Goal: Check status

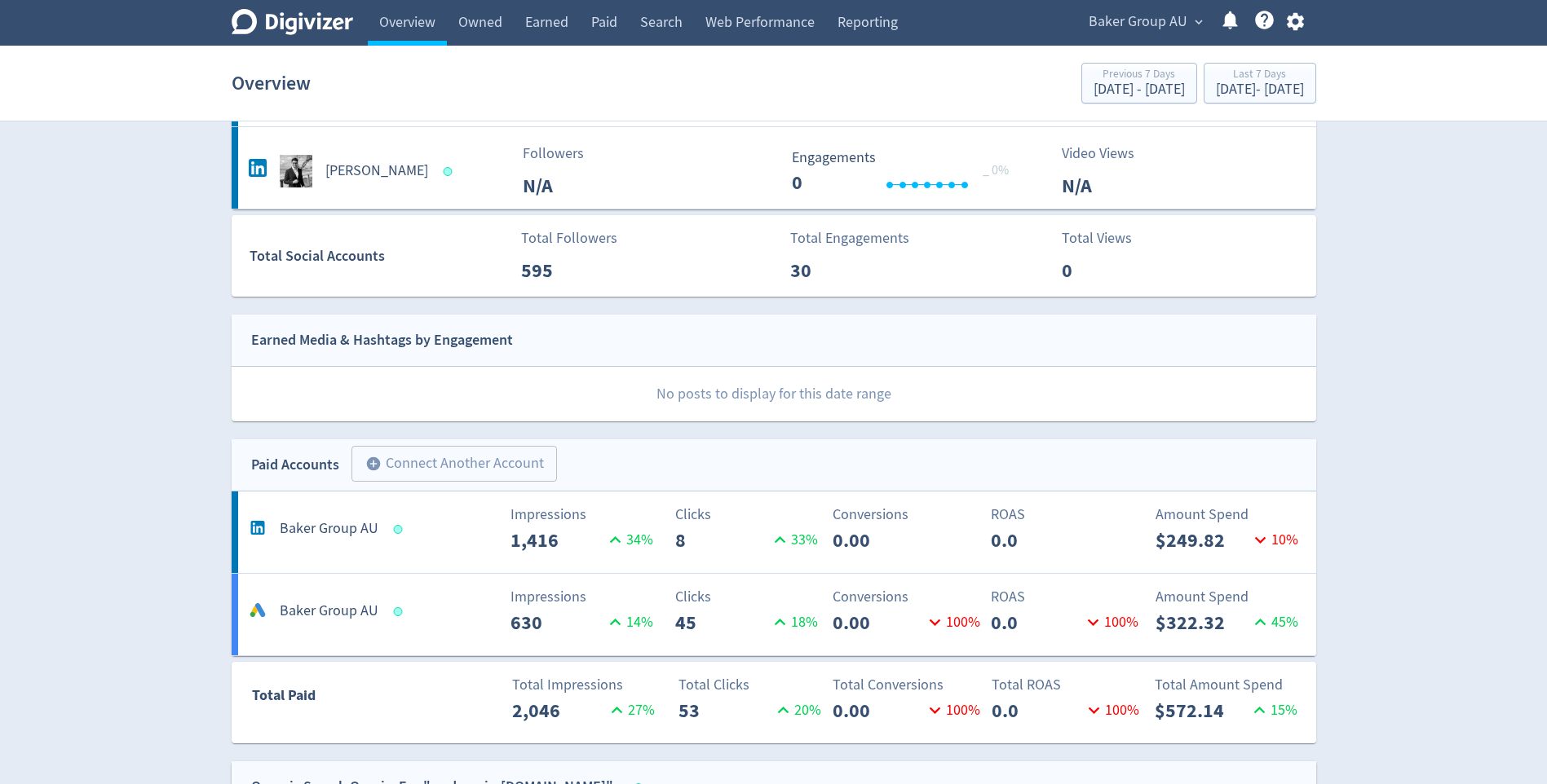
scroll to position [489, 0]
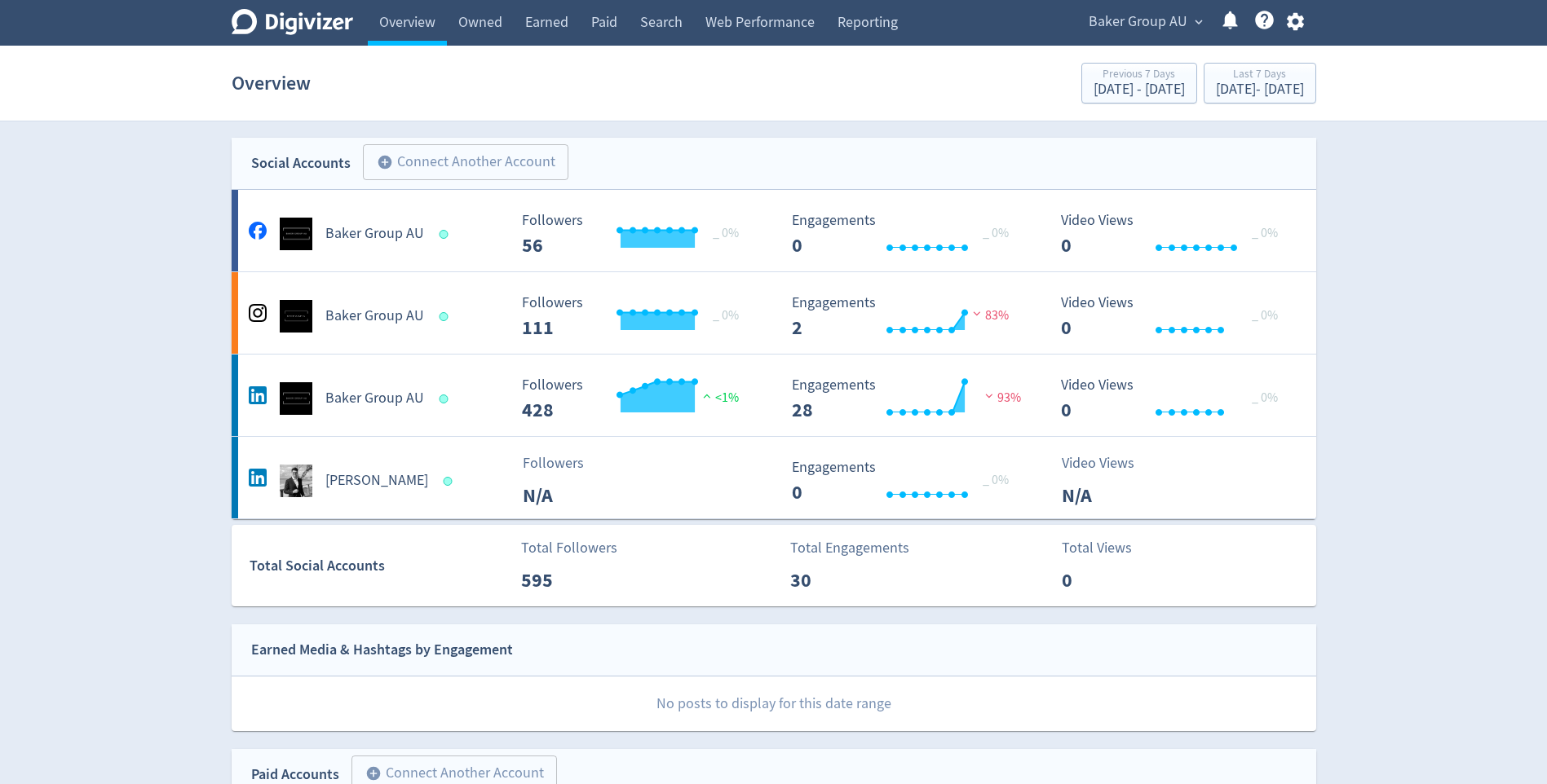
scroll to position [489, 0]
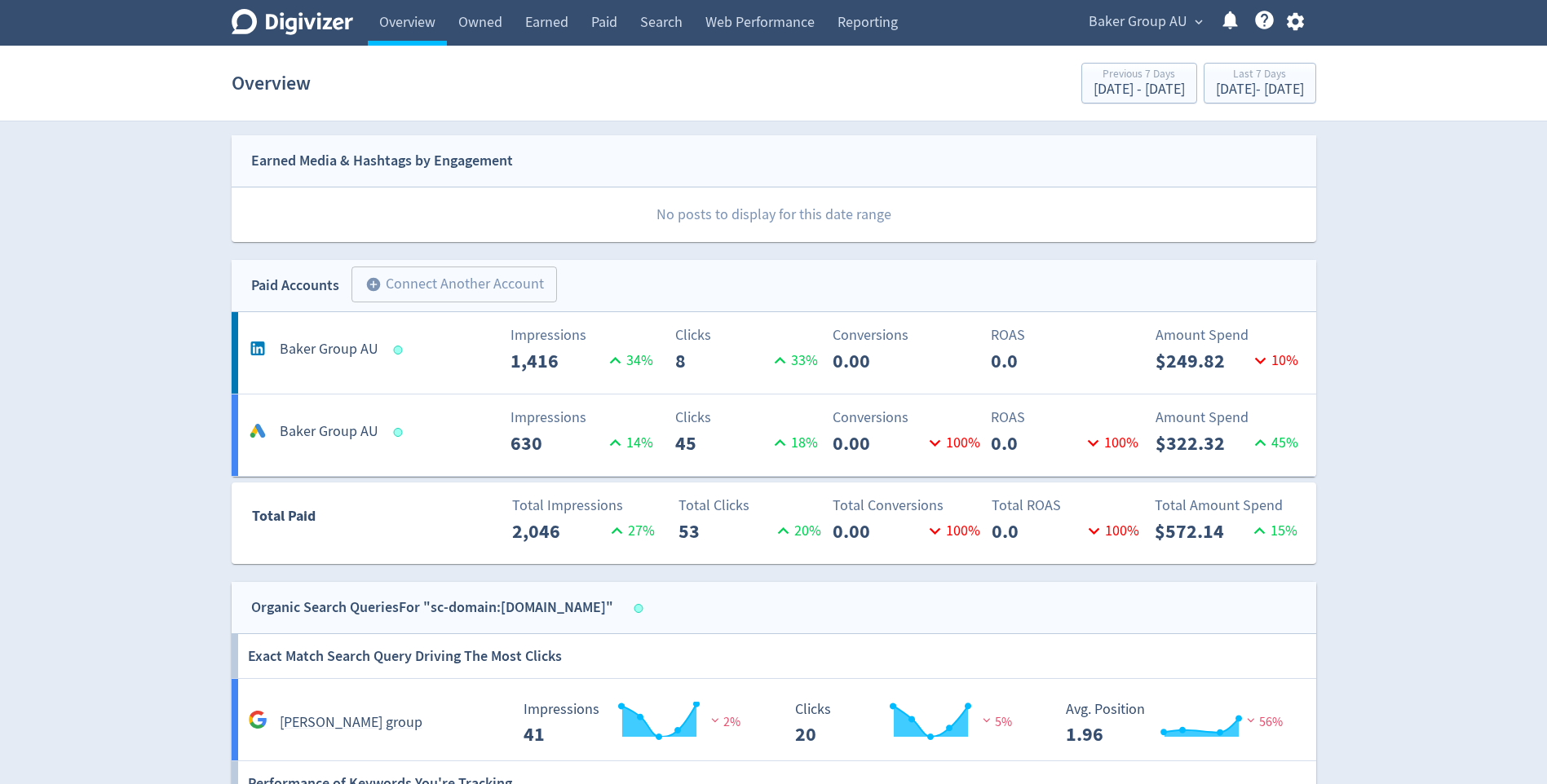
click at [1109, 27] on span "Baker Group AU" at bounding box center [1138, 22] width 99 height 26
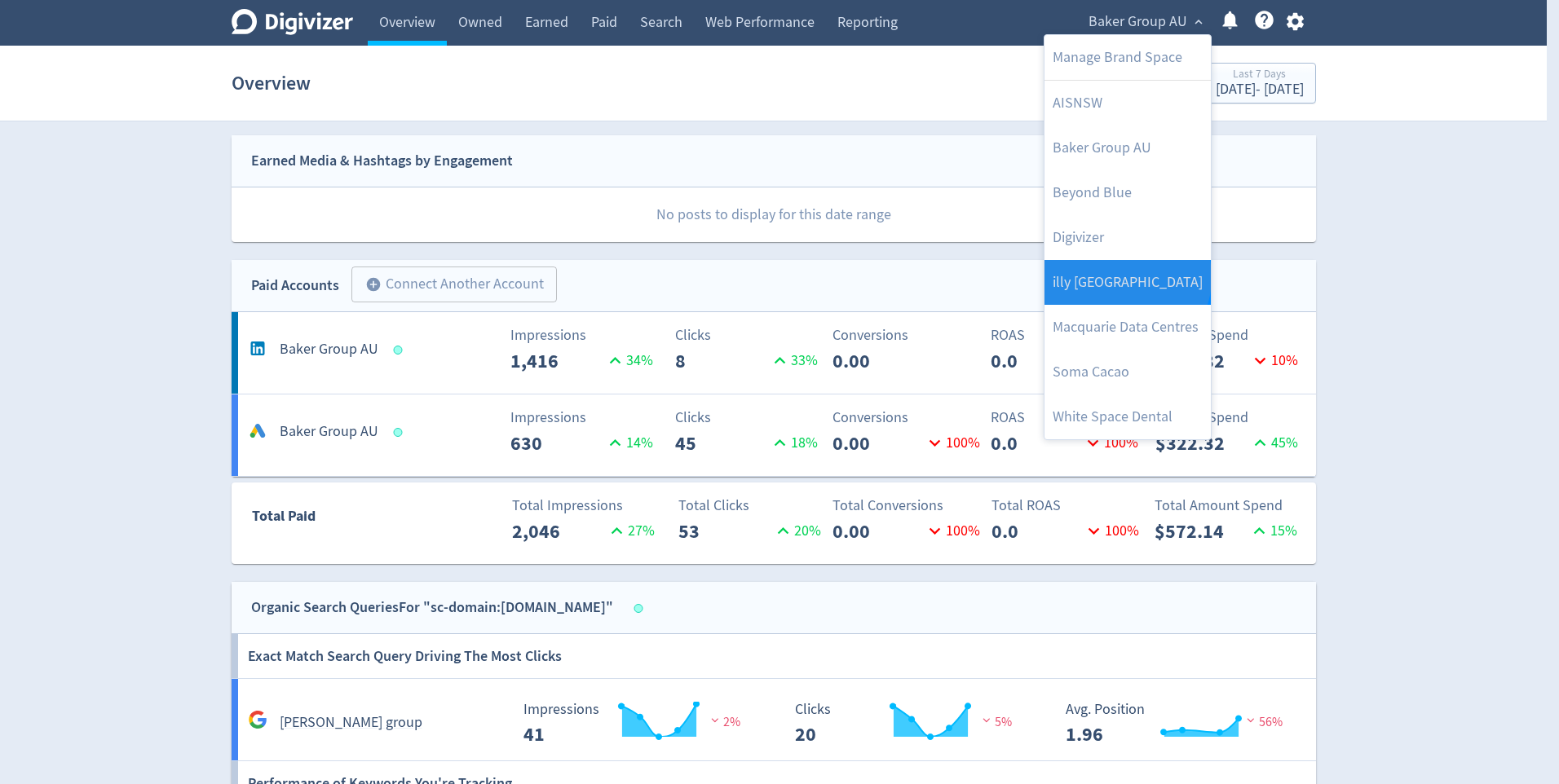
click at [1123, 278] on link "illy [GEOGRAPHIC_DATA]" at bounding box center [1127, 282] width 167 height 45
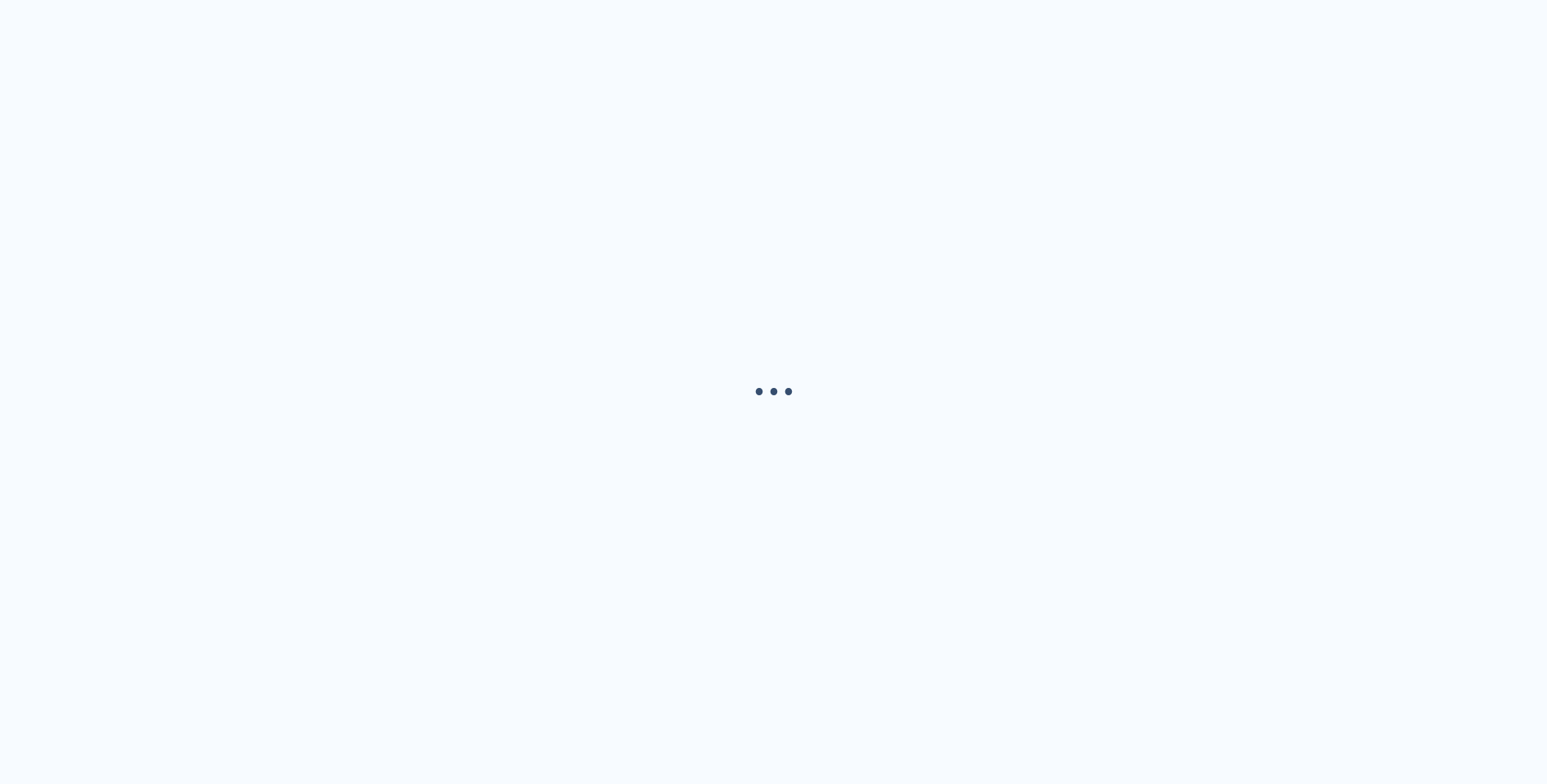
scroll to position [0, 0]
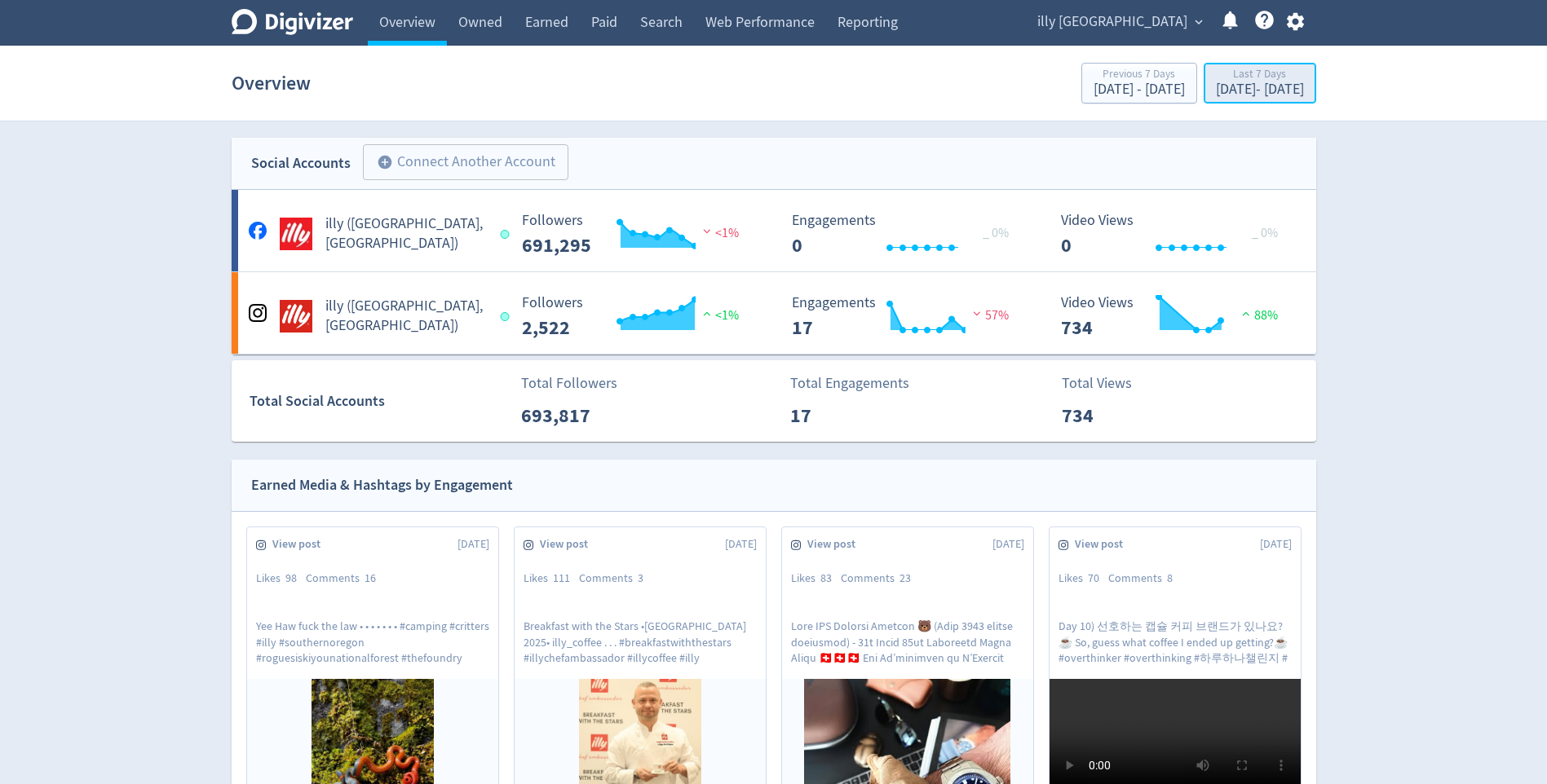
click at [1224, 89] on div "Oct 8, 2025 - Oct 14, 2025" at bounding box center [1260, 90] width 88 height 15
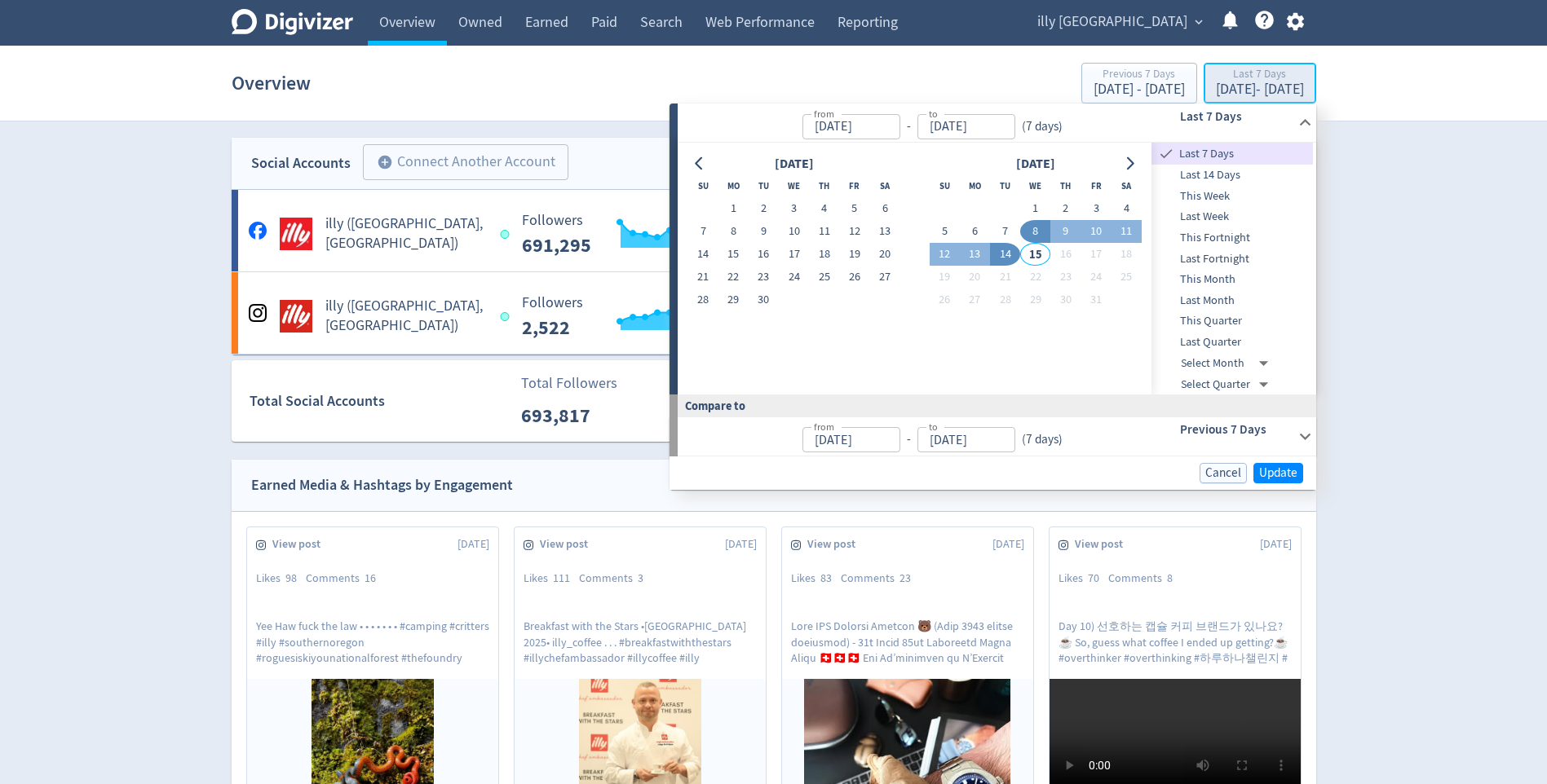
type input "Oct 08, 2025"
type input "[DATE]"
type input "Oct 01, 2025"
type input "Oct 07, 2025"
click at [1010, 256] on button "14" at bounding box center [1005, 254] width 31 height 23
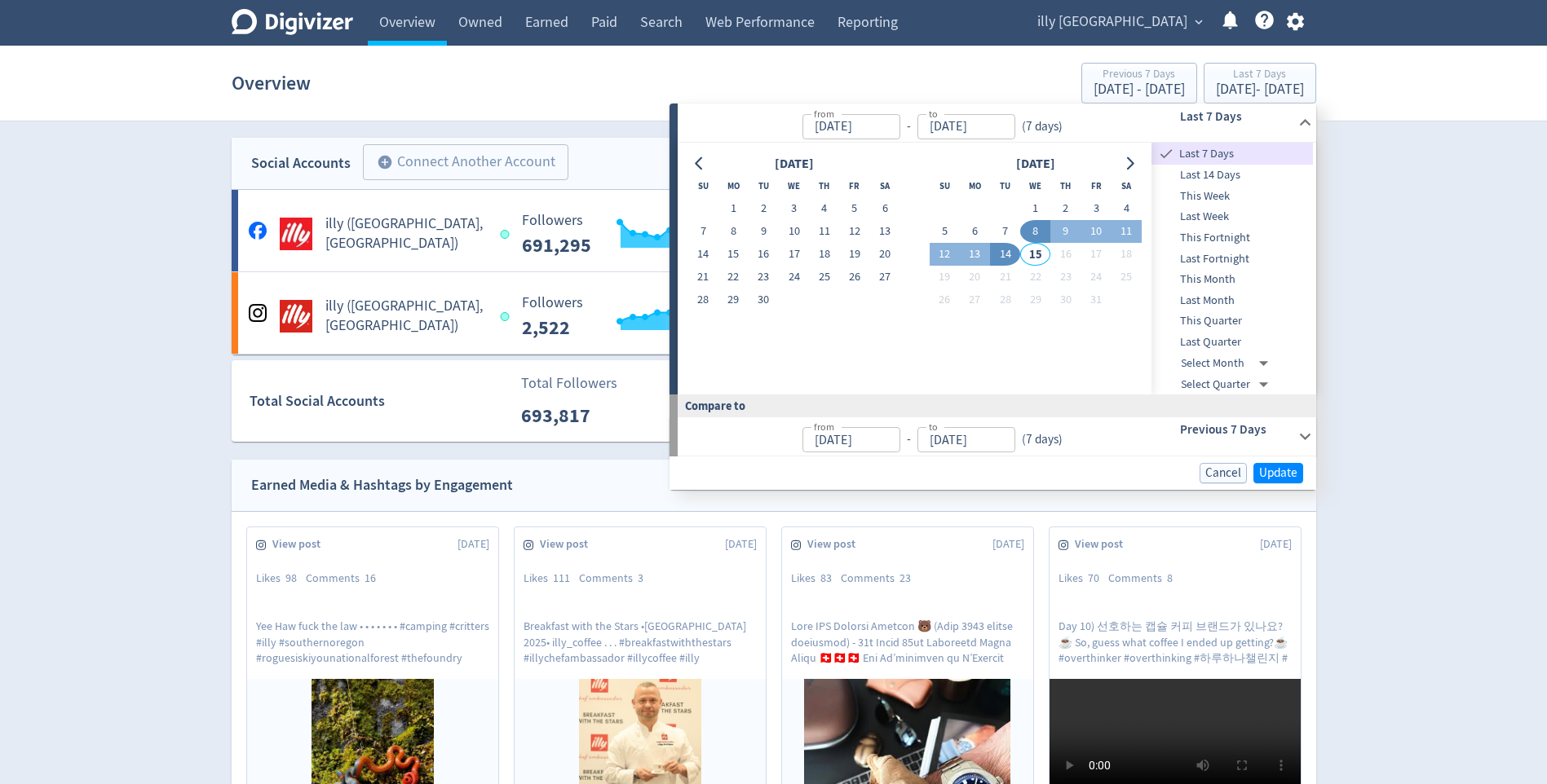
type input "[DATE]"
click at [1010, 256] on button "14" at bounding box center [1005, 254] width 31 height 23
type input "Oct 13, 2025"
click at [1280, 468] on span "Update" at bounding box center [1278, 472] width 38 height 12
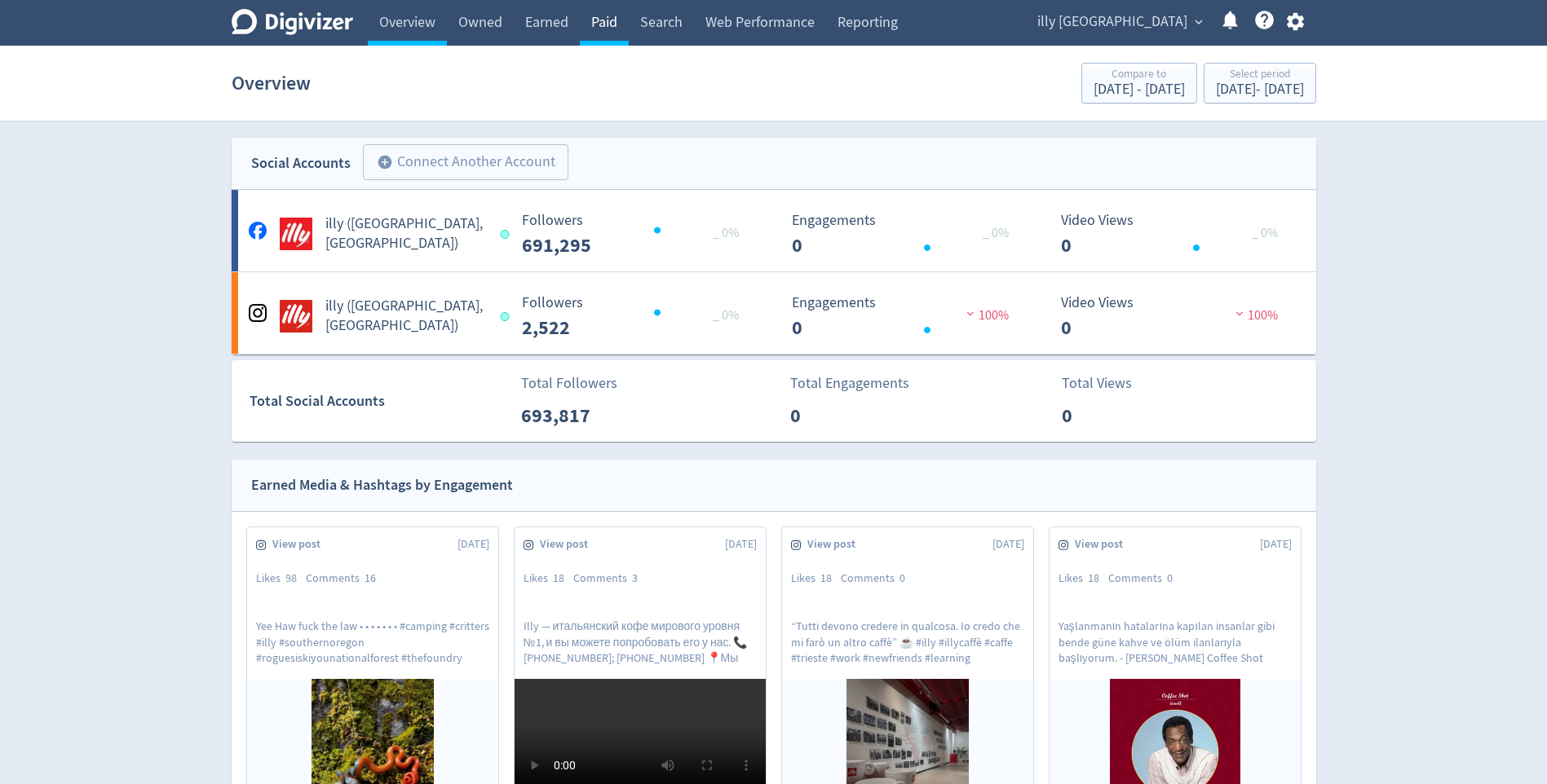
click at [589, 34] on link "Paid" at bounding box center [603, 22] width 49 height 45
